Goal: Information Seeking & Learning: Learn about a topic

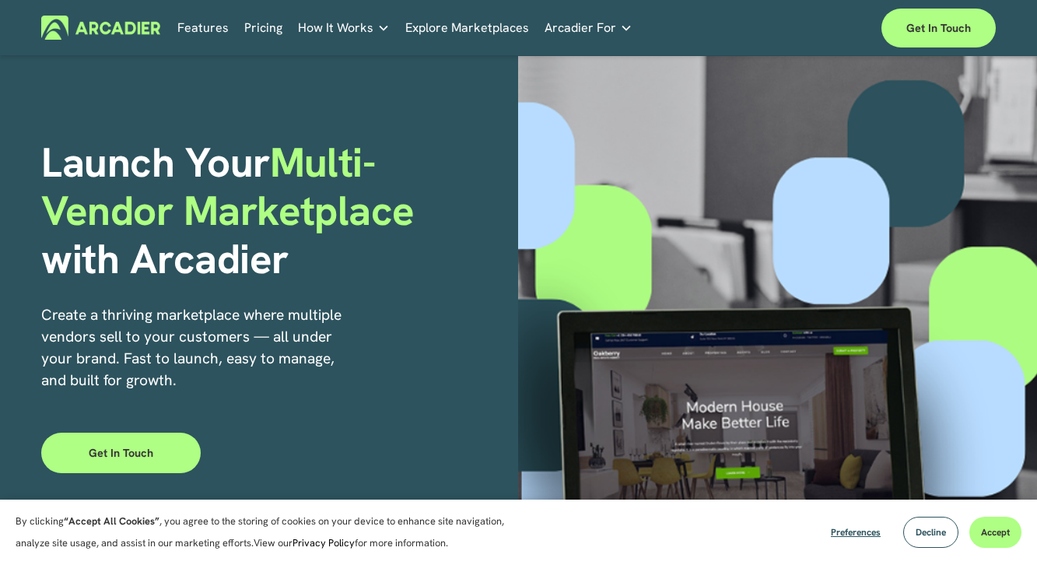
click at [264, 39] on link "Pricing" at bounding box center [263, 28] width 38 height 24
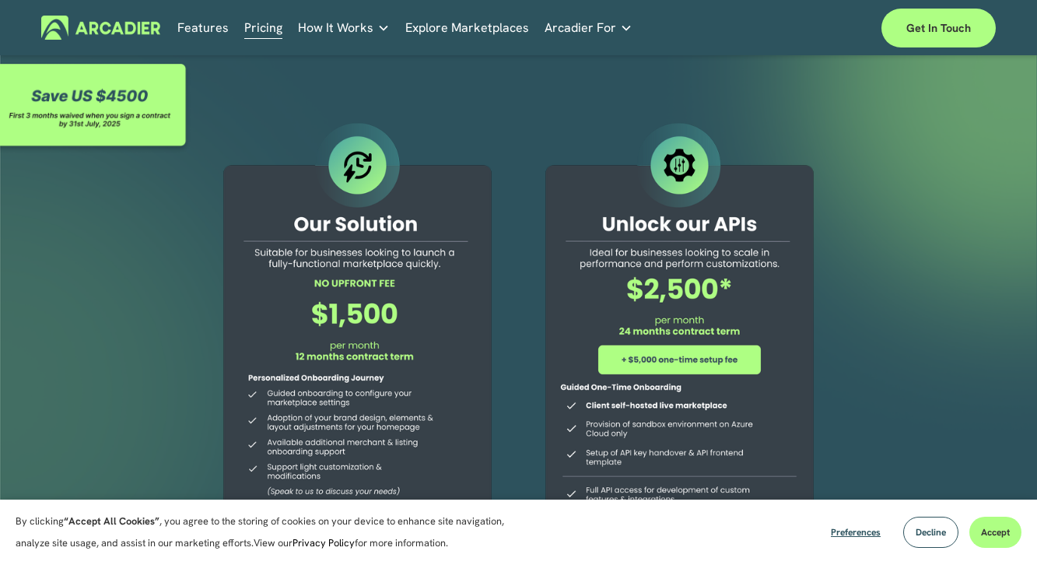
click at [429, 30] on link "Explore Marketplaces" at bounding box center [467, 28] width 124 height 24
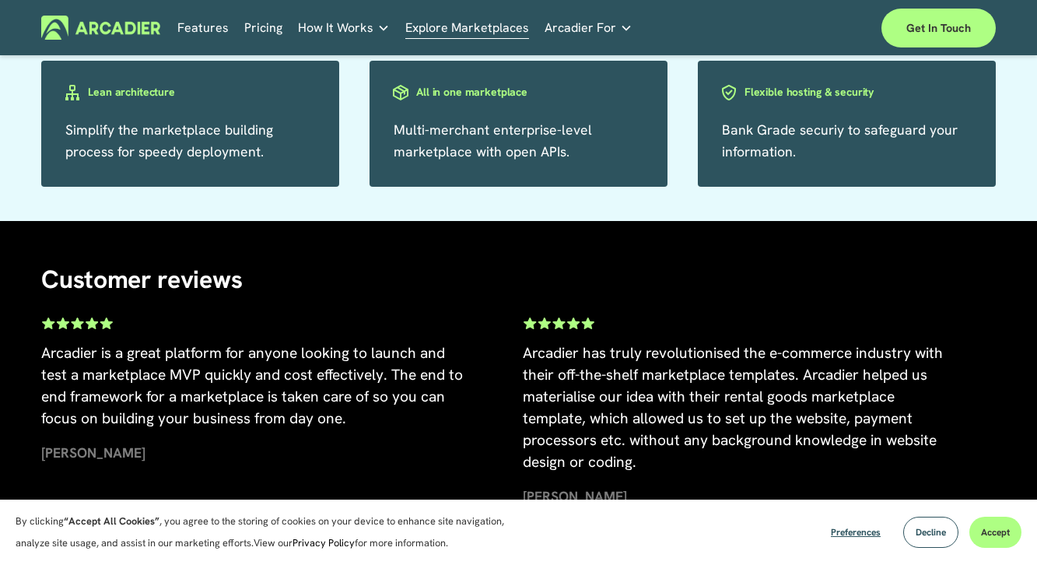
scroll to position [2844, 0]
